Goal: Transaction & Acquisition: Purchase product/service

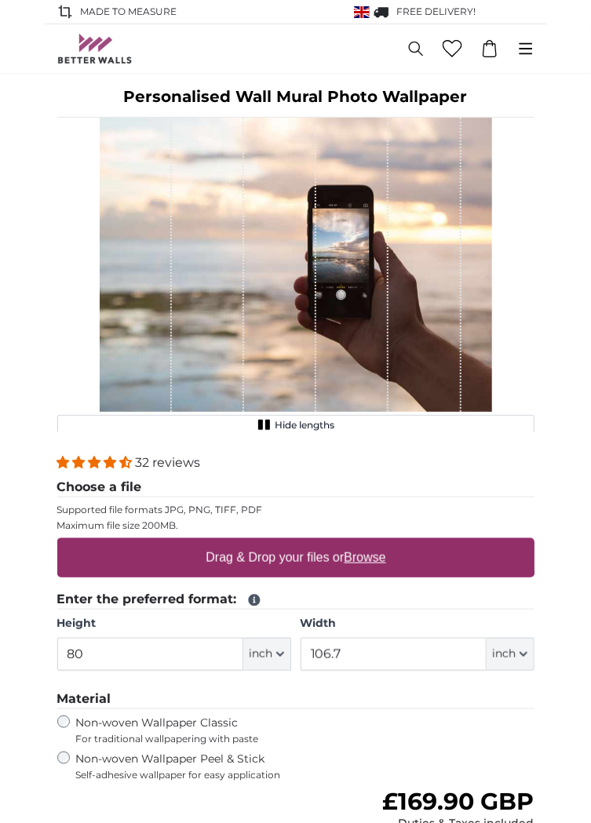
click at [370, 559] on u "Browse" at bounding box center [364, 557] width 42 height 13
click at [370, 543] on input "Drag & Drop your files or Browse" at bounding box center [295, 540] width 477 height 5
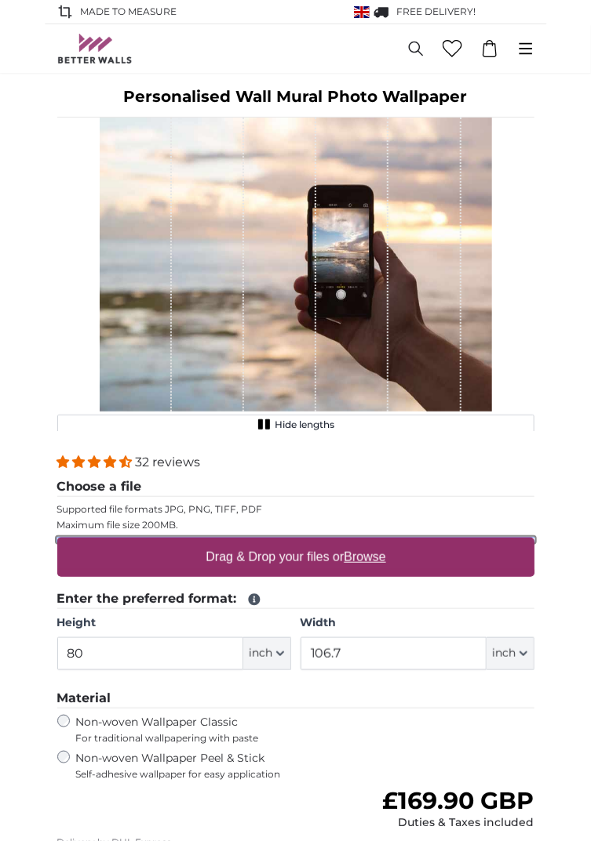
type input "**********"
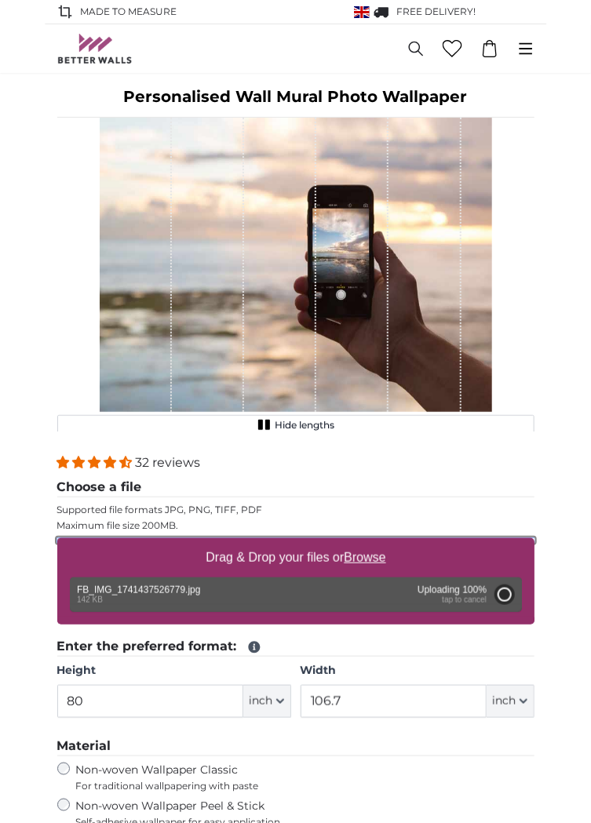
type input "40.6"
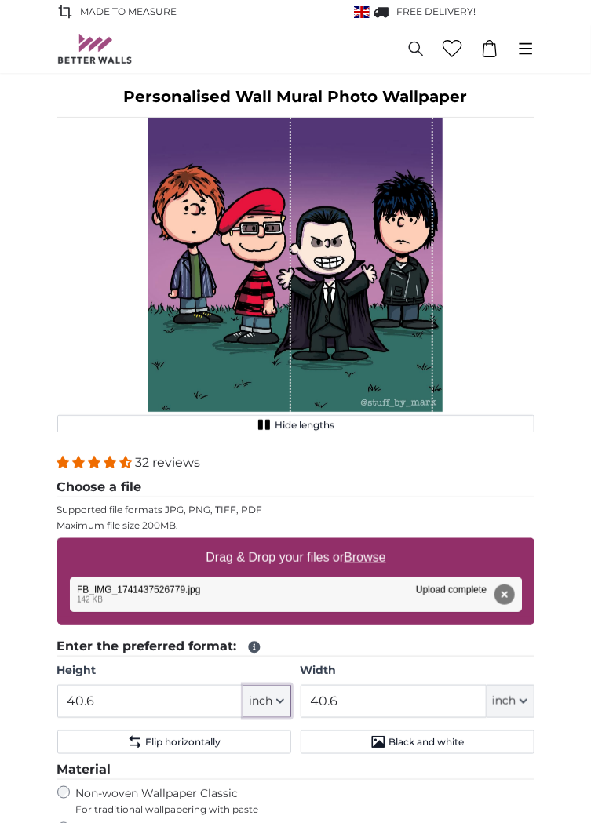
click at [280, 698] on icon "button" at bounding box center [280, 701] width 8 height 8
click at [283, 743] on link "Centimeter (cm)" at bounding box center [267, 742] width 138 height 28
type input "103.2"
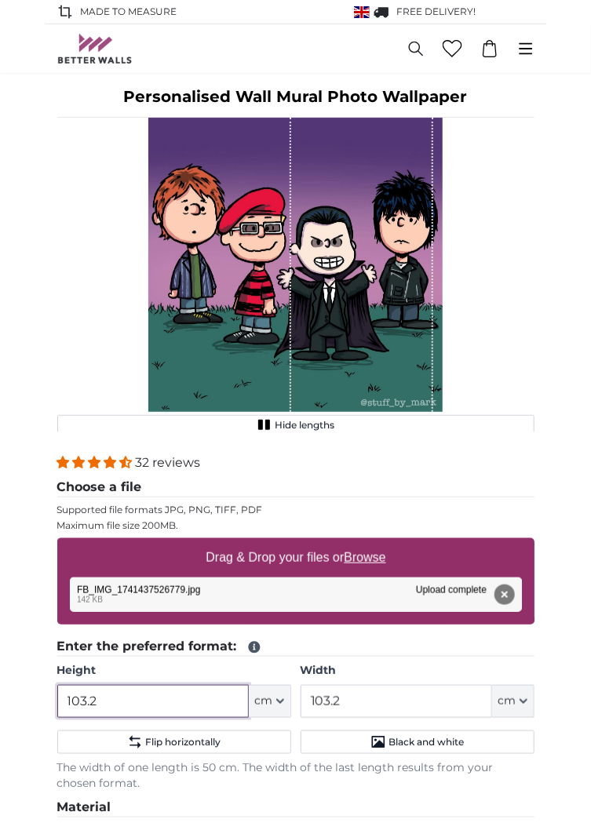
click at [214, 692] on input "103.2" at bounding box center [152, 701] width 191 height 33
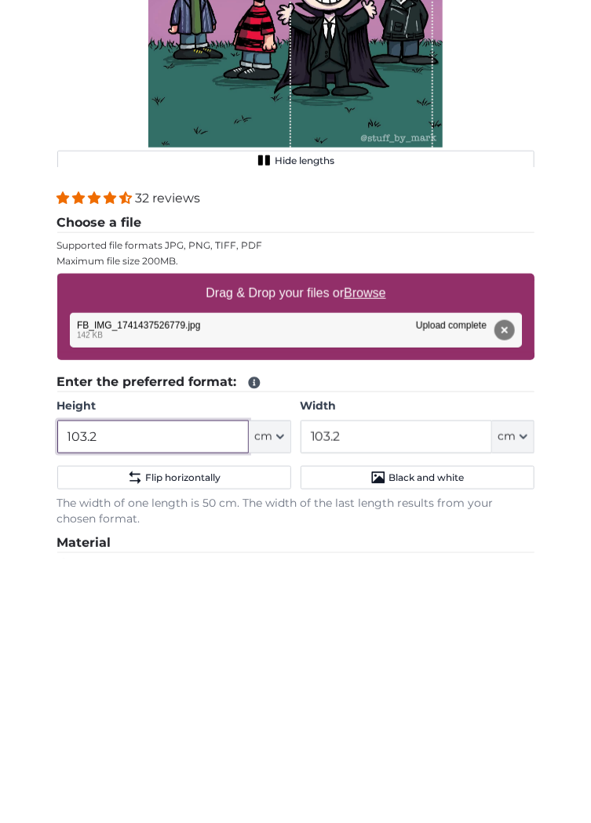
scroll to position [154, 0]
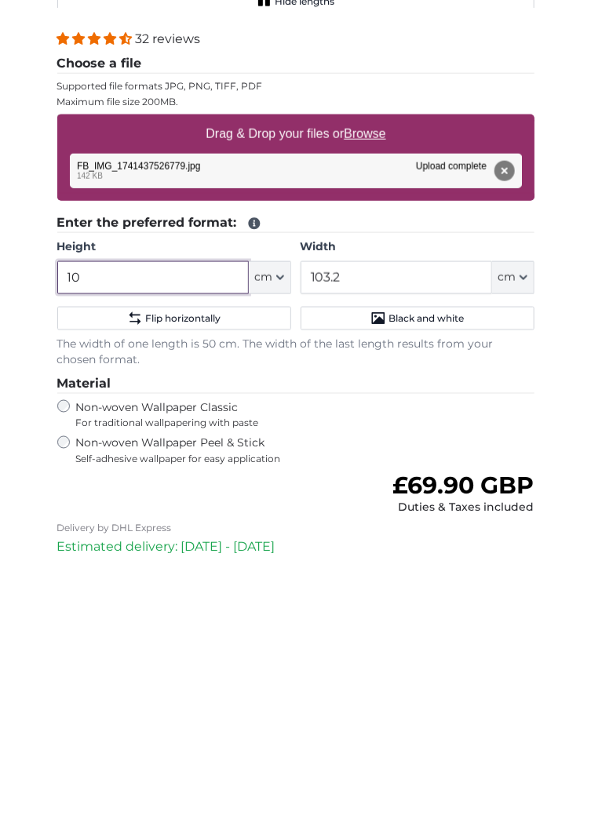
type input "1"
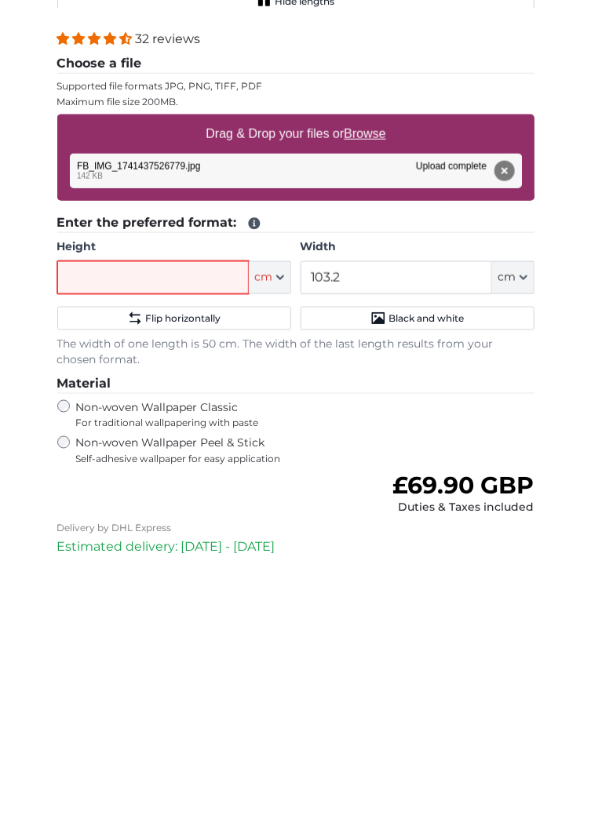
type input "4"
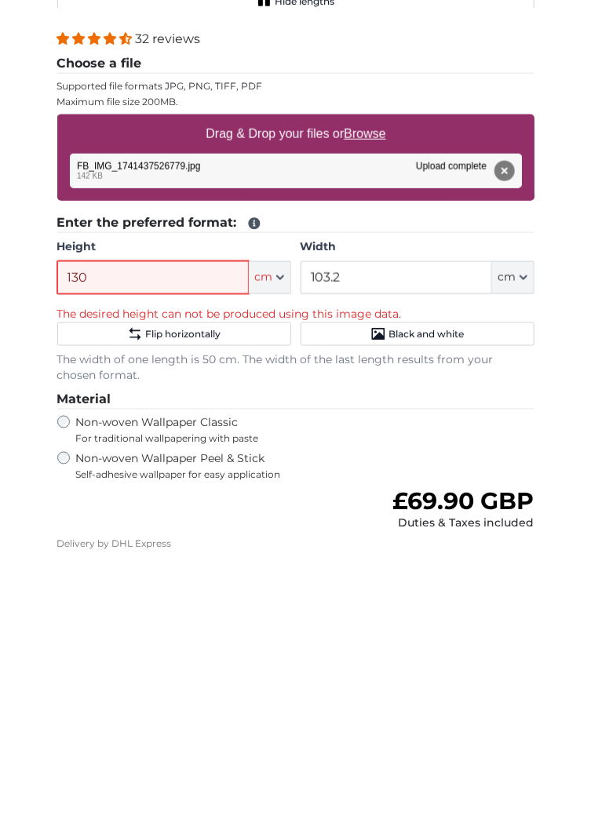
type input "130"
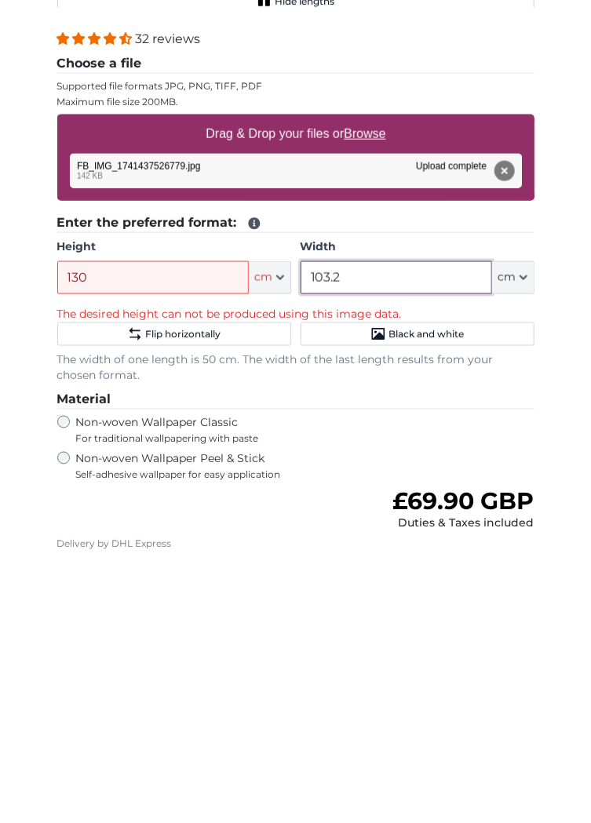
click at [434, 552] on input "103.2" at bounding box center [395, 547] width 191 height 33
type input "1"
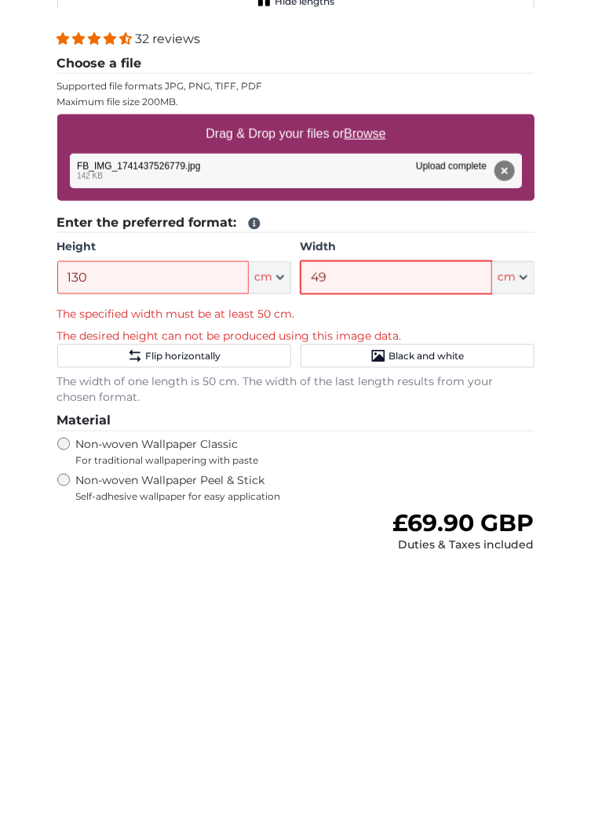
type input "490"
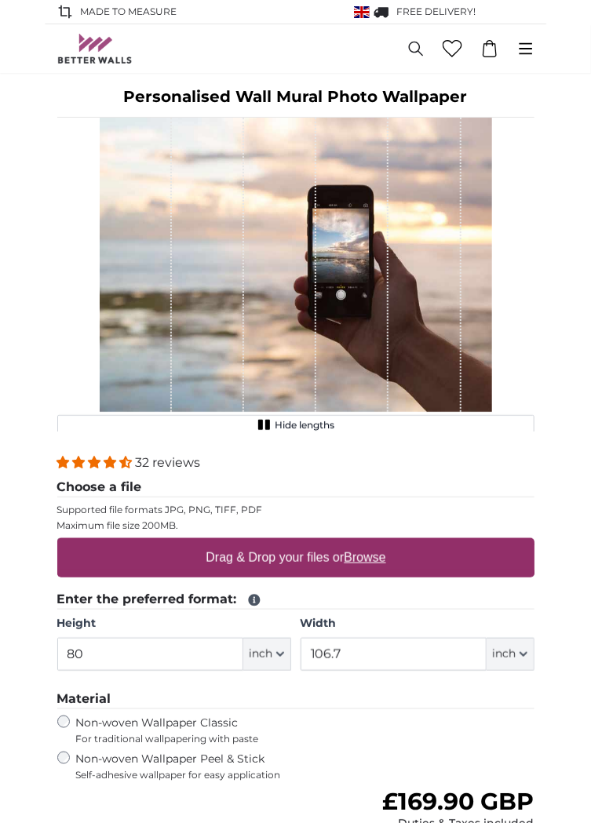
click at [365, 566] on label "Drag & Drop your files or Browse" at bounding box center [295, 557] width 192 height 31
click at [365, 543] on input "Drag & Drop your files or Browse" at bounding box center [295, 540] width 477 height 5
